Goal: Transaction & Acquisition: Subscribe to service/newsletter

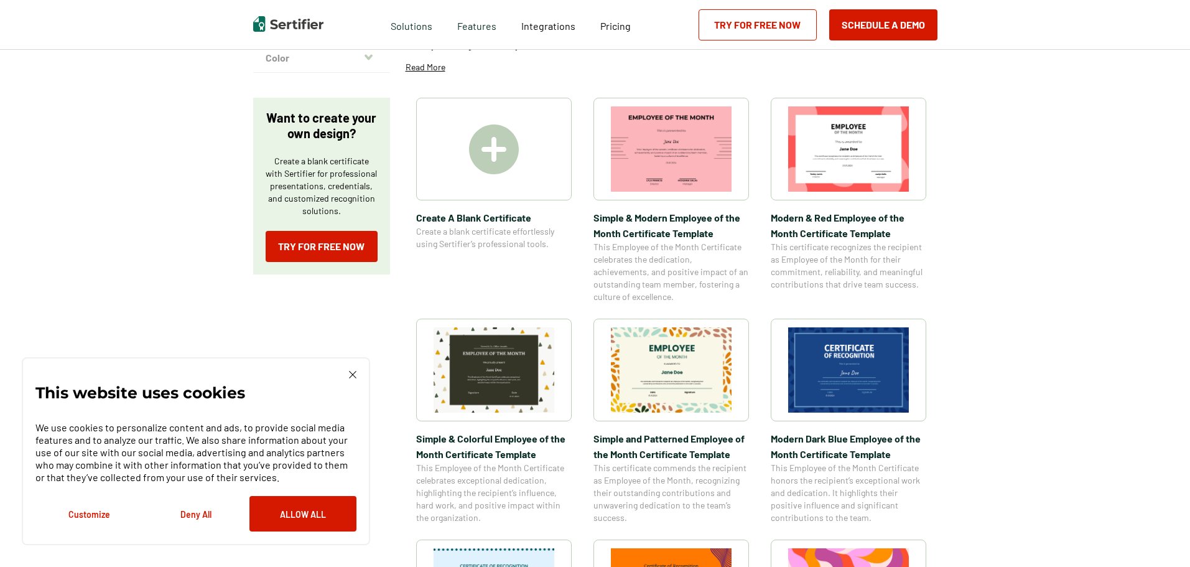
scroll to position [124, 0]
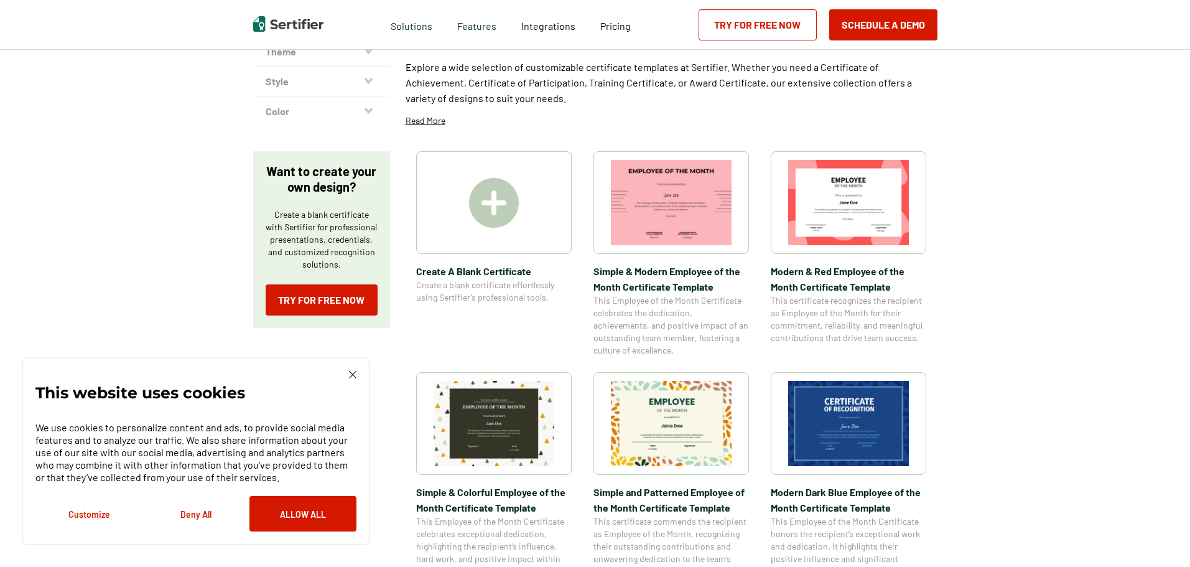
click at [353, 376] on img at bounding box center [352, 374] width 7 height 7
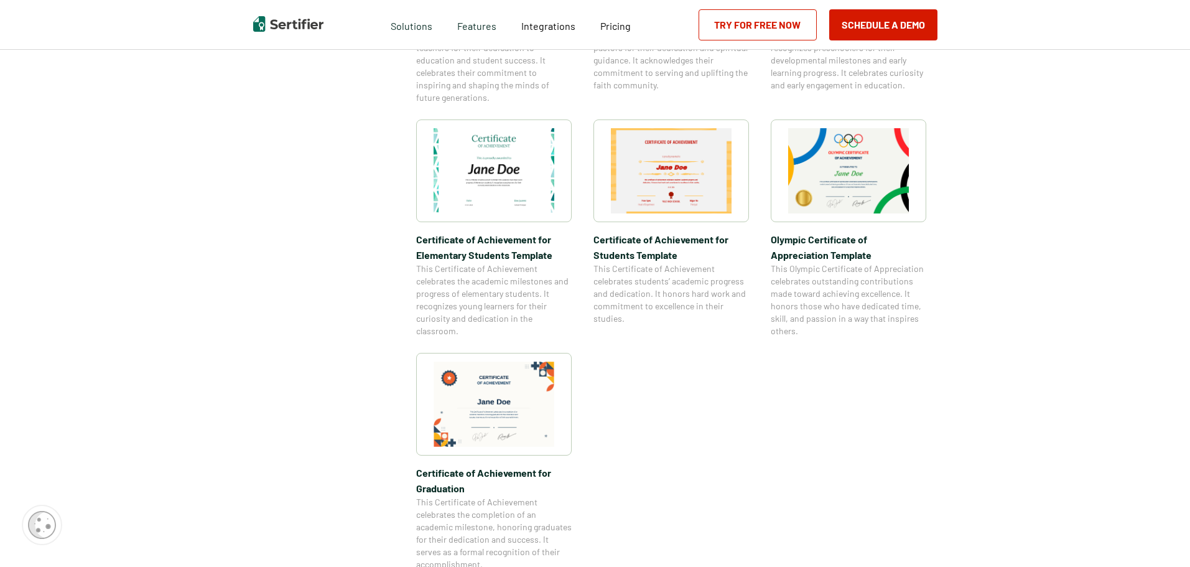
scroll to position [809, 0]
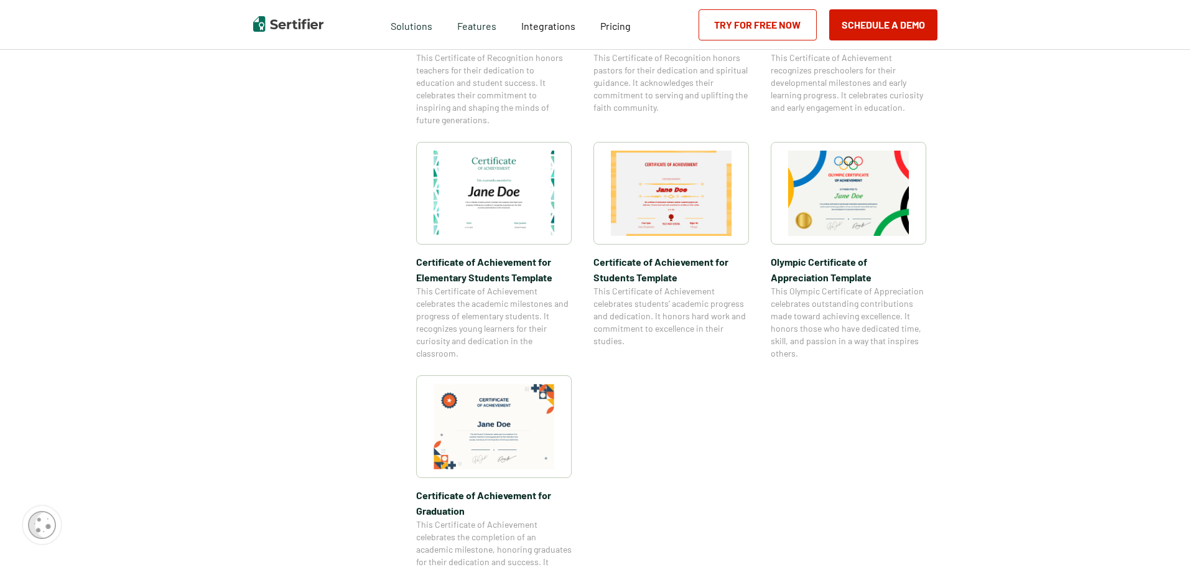
click at [667, 178] on img at bounding box center [671, 193] width 121 height 85
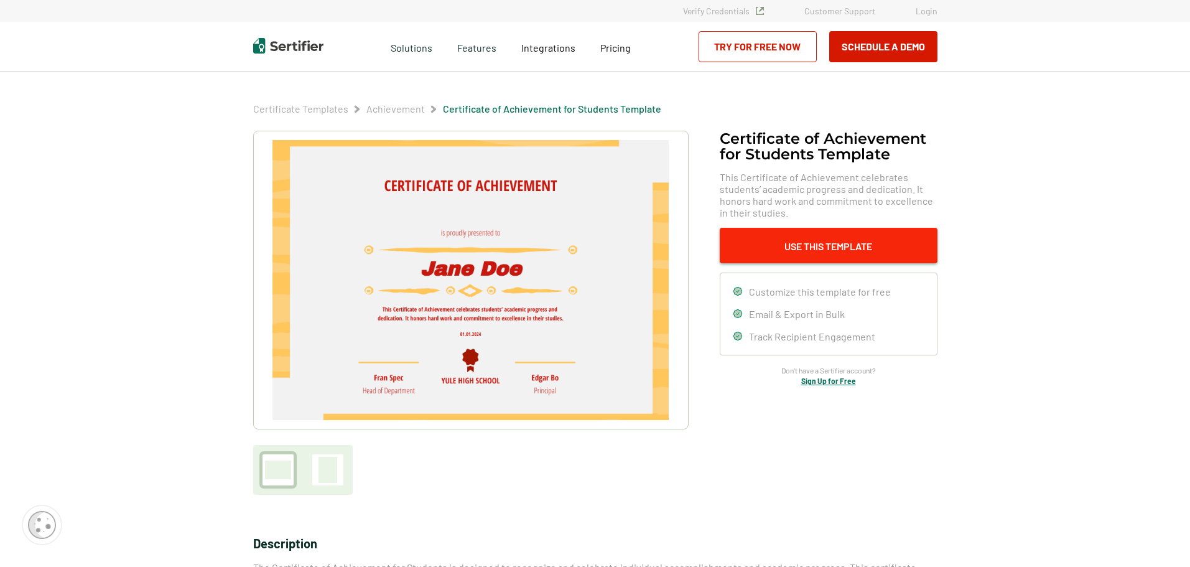
click at [812, 238] on button "Use This Template" at bounding box center [829, 245] width 218 height 35
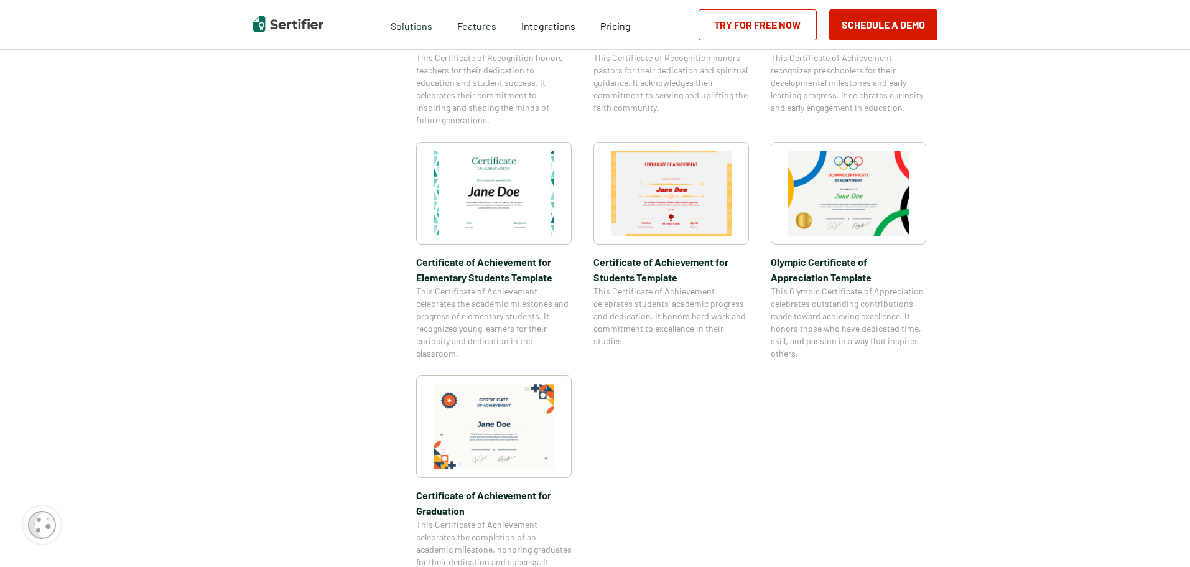
scroll to position [1710, 0]
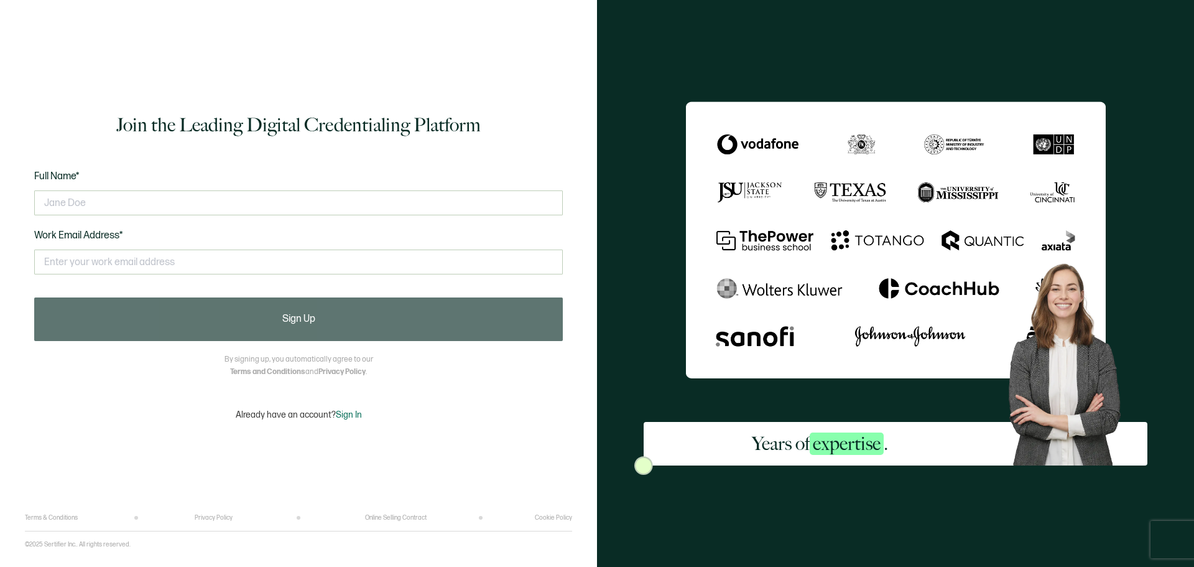
drag, startPoint x: 146, startPoint y: 202, endPoint x: -73, endPoint y: 187, distance: 220.1
click at [0, 187] on html "Join the Leading Digital Credentialing Platform Full Name* Work Email Address* …" at bounding box center [597, 283] width 1194 height 567
click at [211, 269] on input "text" at bounding box center [298, 261] width 529 height 25
click at [261, 262] on input "text" at bounding box center [298, 261] width 529 height 25
click at [78, 374] on div "Join the Leading Digital Credentialing Platform Full Name* [PERSON_NAME] Work E…" at bounding box center [298, 266] width 547 height 495
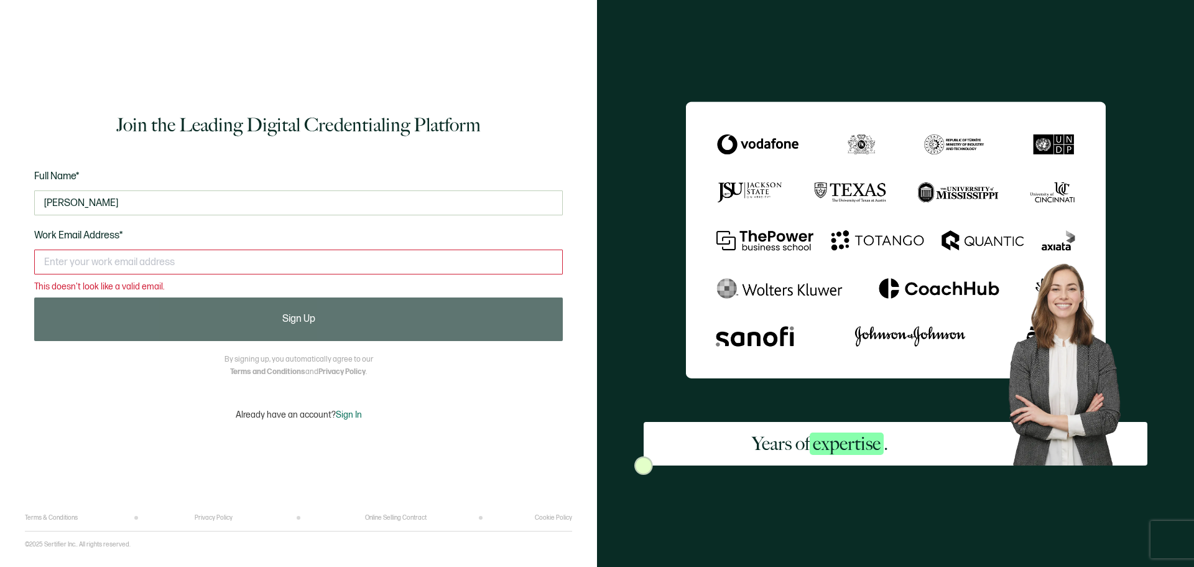
click at [188, 264] on input "text" at bounding box center [298, 261] width 529 height 25
drag, startPoint x: 103, startPoint y: 209, endPoint x: 9, endPoint y: 201, distance: 94.3
click at [11, 200] on div "Join the Leading Digital Credentialing Platform Full Name* [PERSON_NAME] Work E…" at bounding box center [298, 283] width 597 height 567
type input "[PERSON_NAME]"
click at [145, 266] on input "text" at bounding box center [298, 261] width 529 height 25
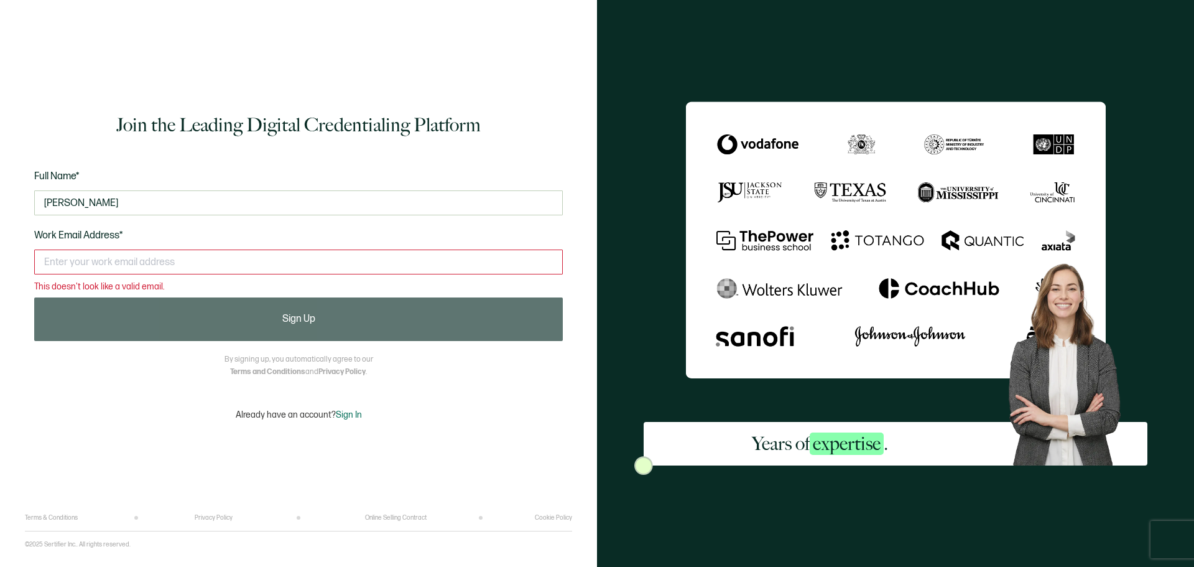
type input "[PERSON_NAME][EMAIL_ADDRESS][PERSON_NAME][DOMAIN_NAME]"
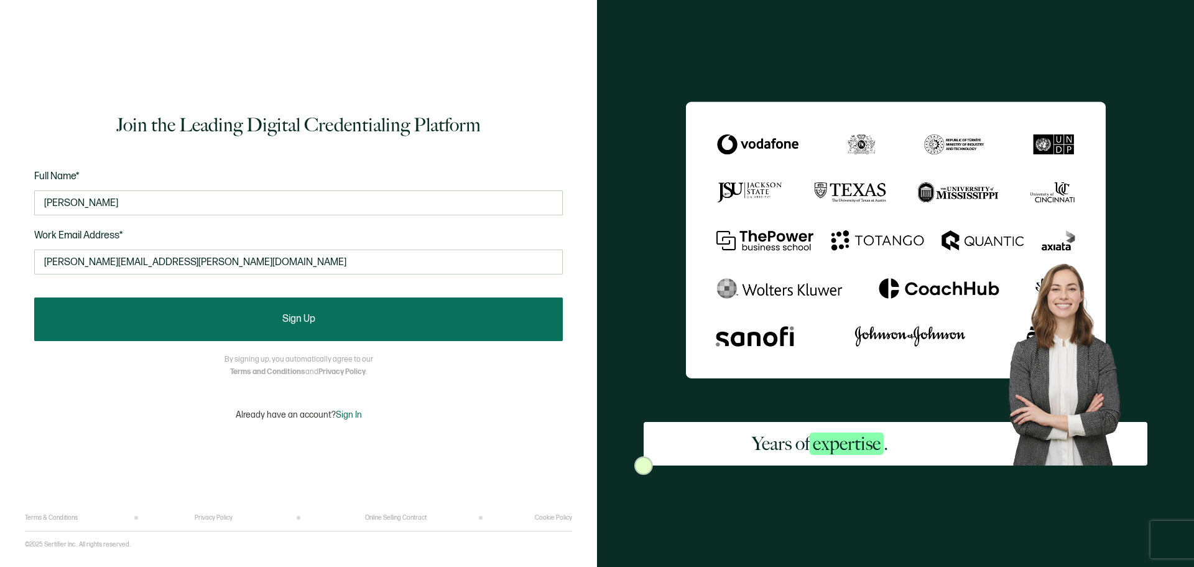
click at [299, 307] on button "Sign Up" at bounding box center [298, 319] width 529 height 44
